Goal: Information Seeking & Learning: Learn about a topic

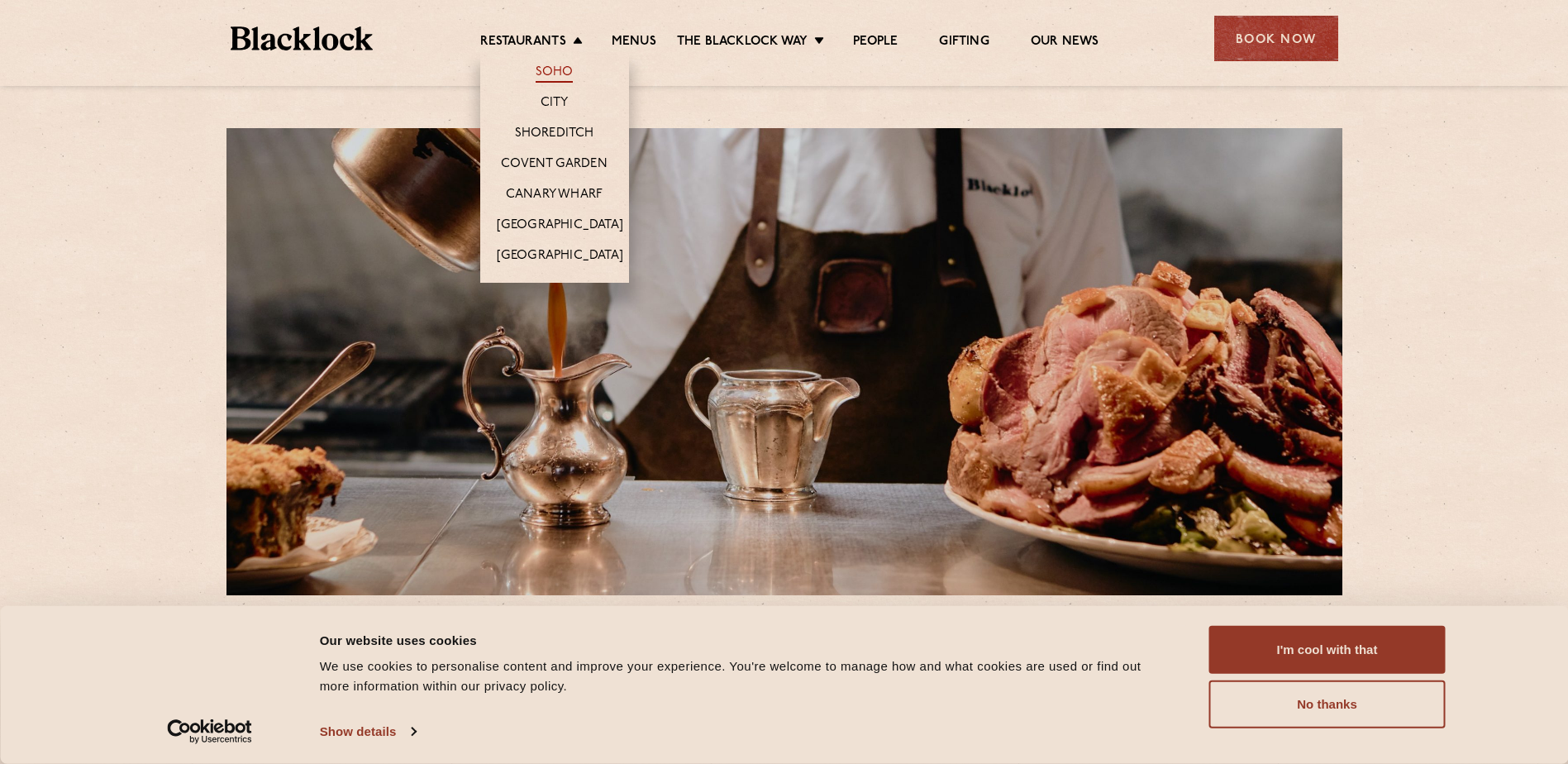
click at [554, 74] on link "Soho" at bounding box center [554, 74] width 38 height 18
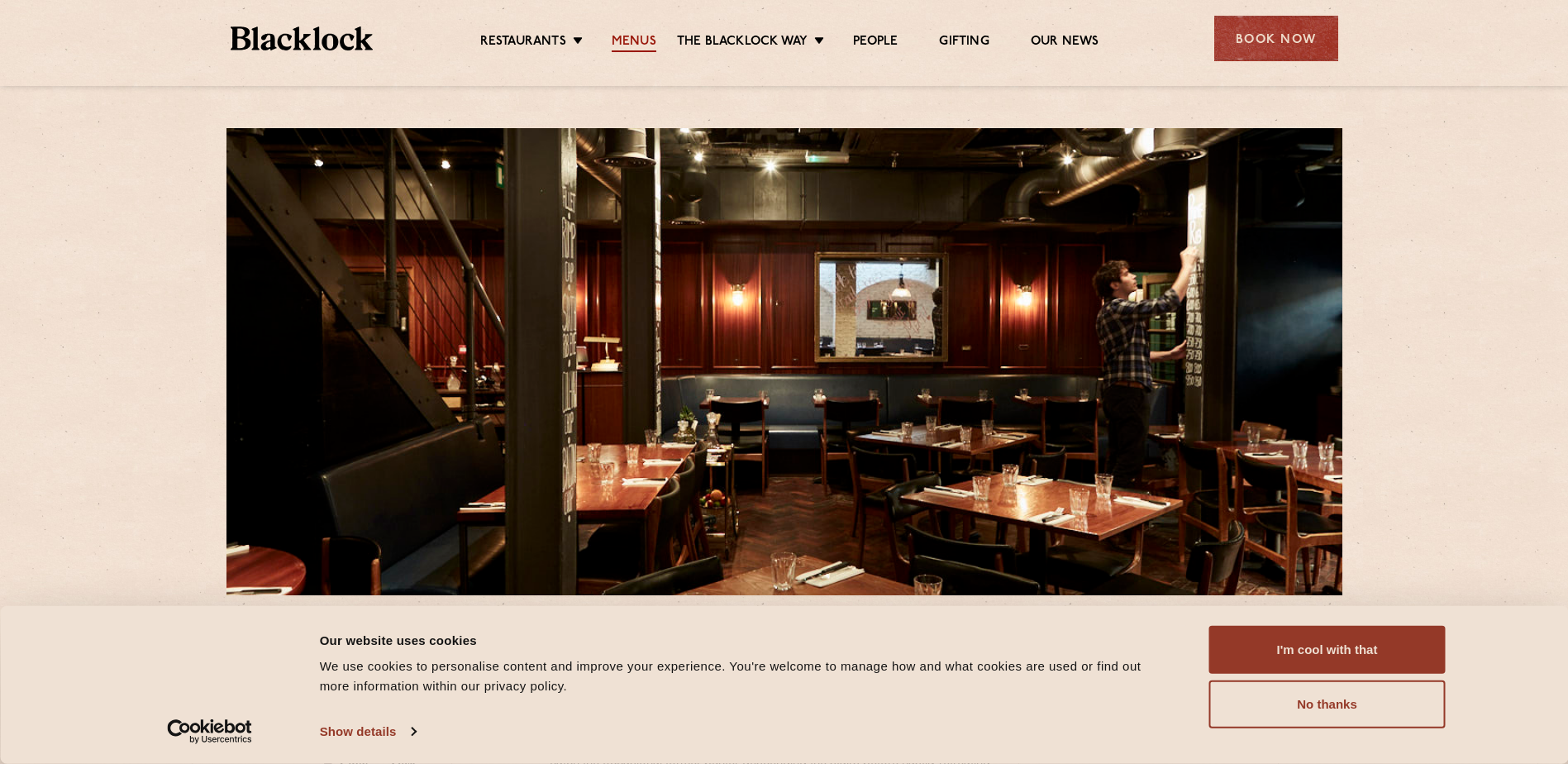
click at [638, 40] on link "Menus" at bounding box center [634, 43] width 45 height 18
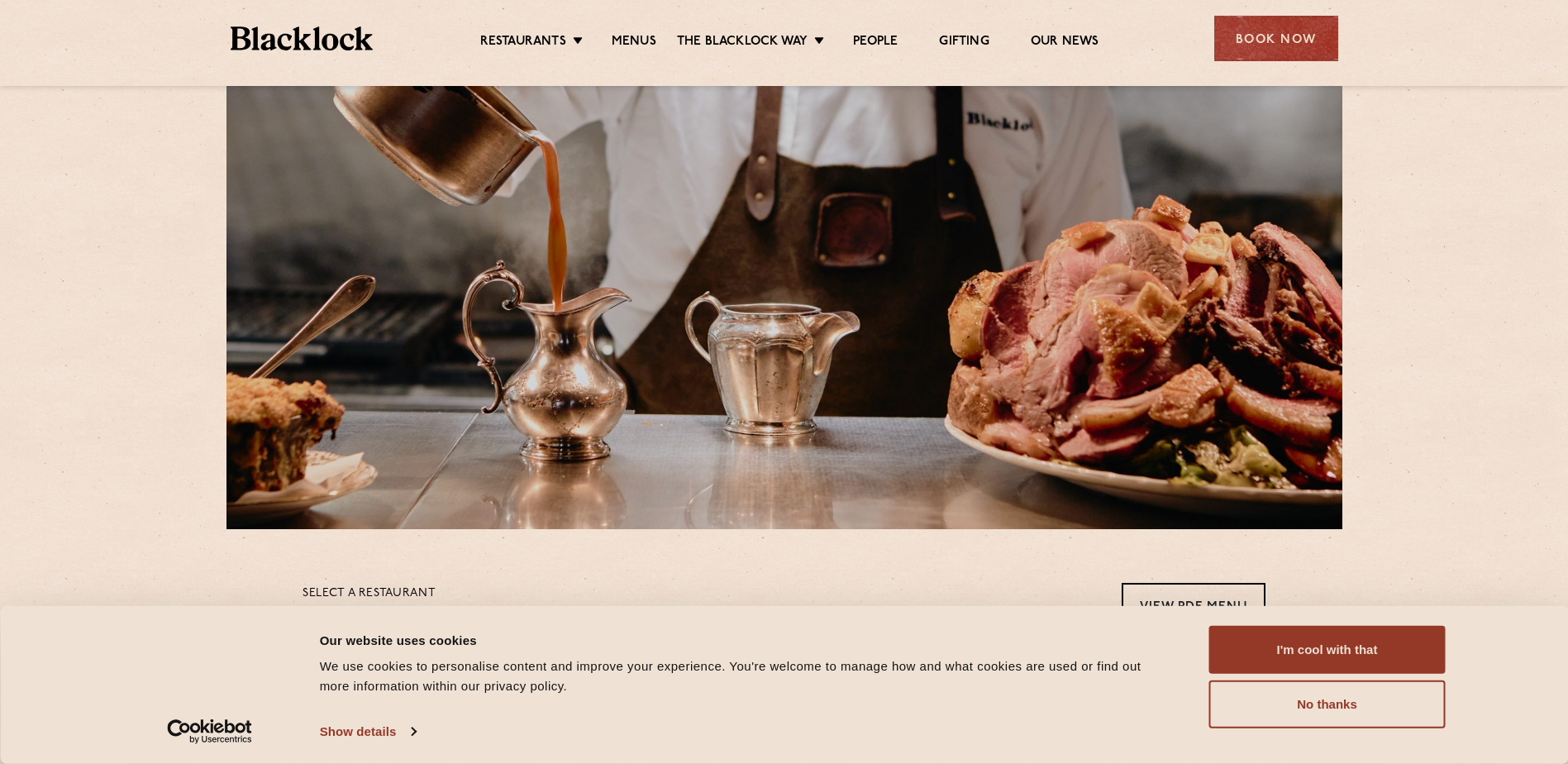
scroll to position [248, 0]
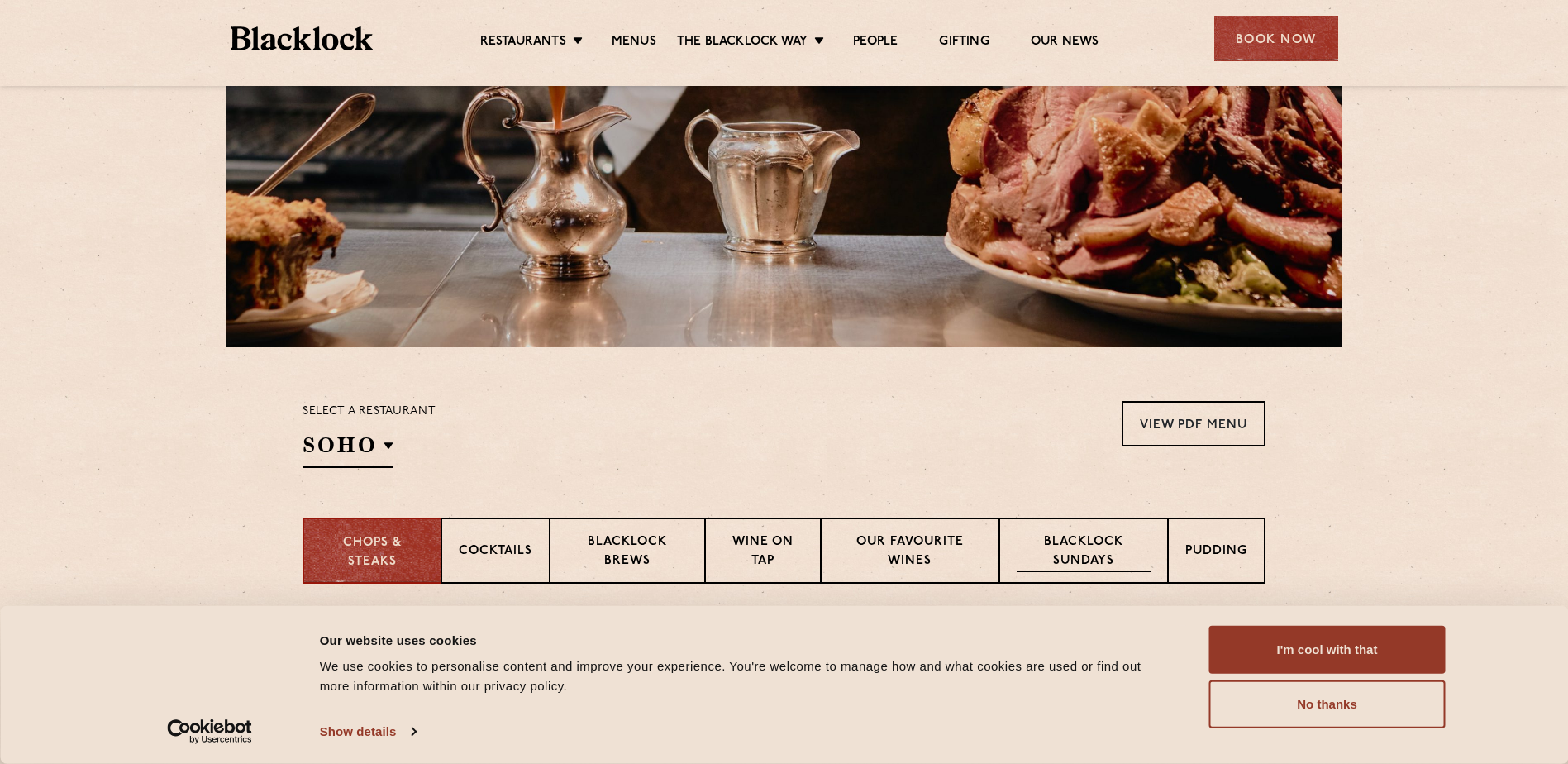
click at [1090, 547] on p "Blacklock Sundays" at bounding box center [1084, 553] width 134 height 39
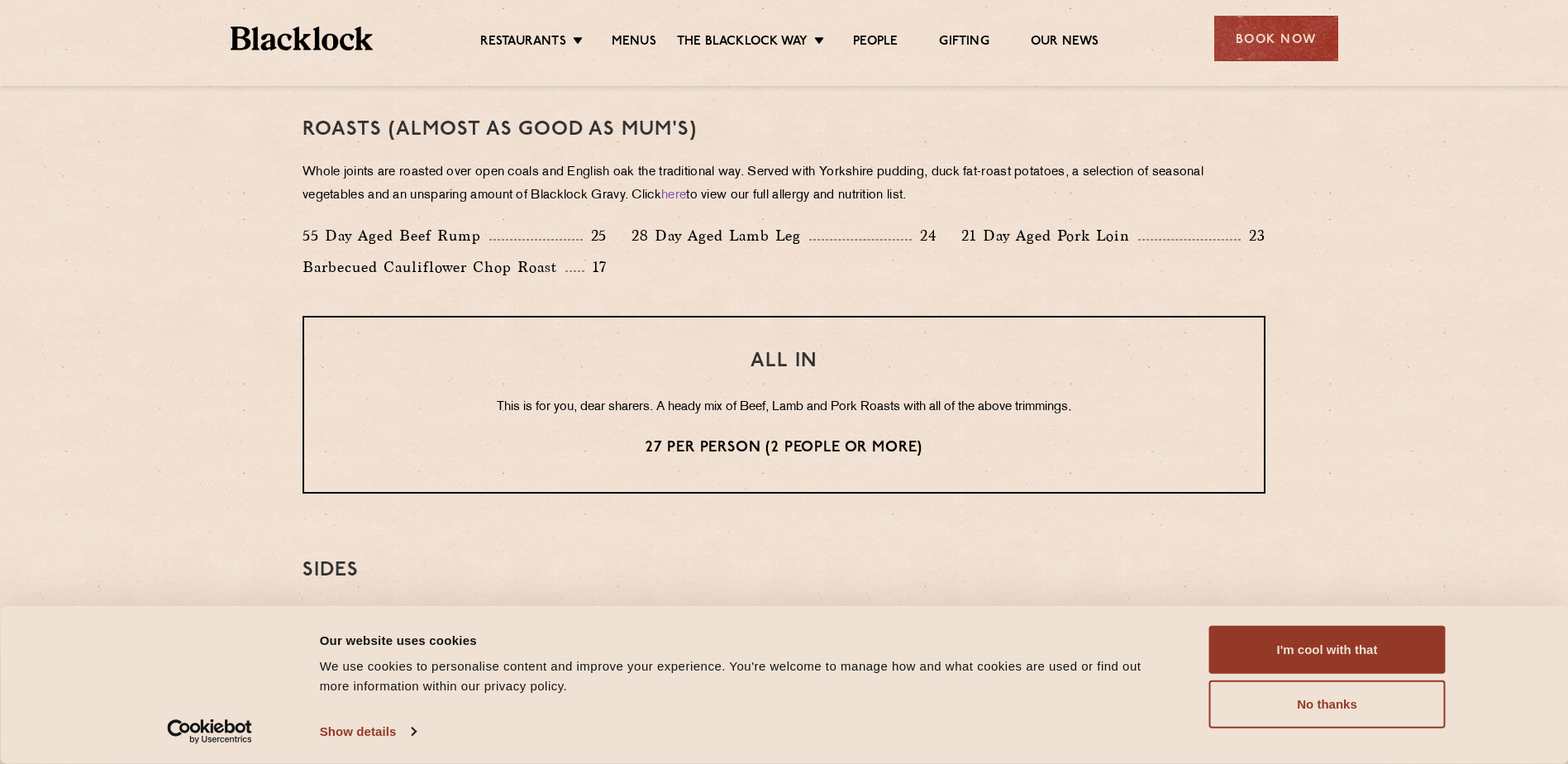
scroll to position [1192, 0]
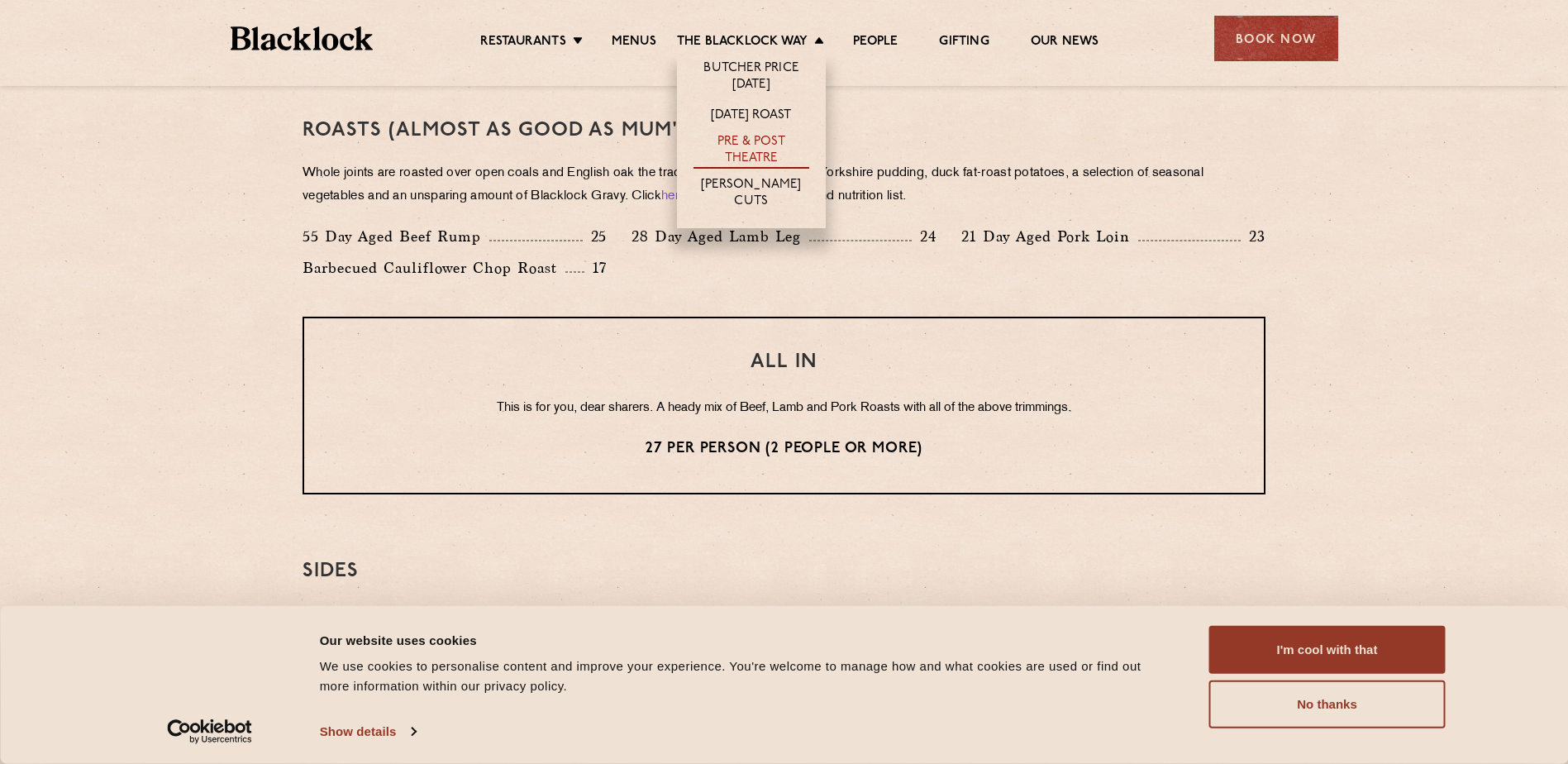
click at [760, 146] on link "Pre & Post Theatre" at bounding box center [751, 152] width 116 height 35
